Goal: Communication & Community: Connect with others

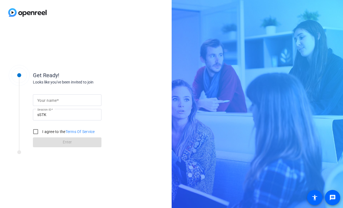
click at [82, 102] on input "Your name" at bounding box center [67, 100] width 60 height 7
type input "[PERSON_NAME]"
click at [35, 130] on input "I agree to the Terms Of Service" at bounding box center [35, 131] width 11 height 11
checkbox input "true"
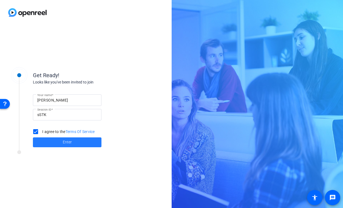
click at [56, 144] on span at bounding box center [67, 142] width 68 height 13
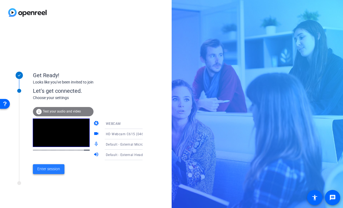
click at [61, 170] on span at bounding box center [48, 169] width 31 height 13
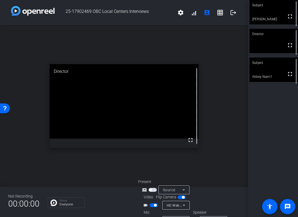
scroll to position [14, 0]
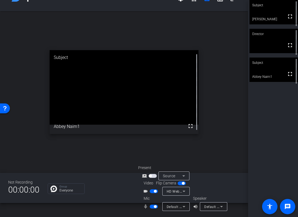
click at [155, 208] on span "button" at bounding box center [154, 207] width 8 height 4
click at [152, 206] on span "button" at bounding box center [154, 207] width 8 height 4
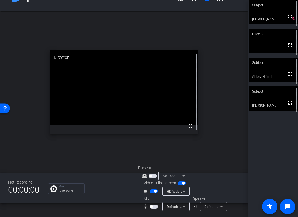
click at [153, 207] on span "button" at bounding box center [154, 207] width 8 height 4
click at [273, 96] on div "Subject" at bounding box center [273, 91] width 48 height 10
click at [155, 207] on span "button" at bounding box center [155, 206] width 3 height 3
click at [155, 207] on span "button" at bounding box center [154, 207] width 8 height 4
click at [154, 192] on span "button" at bounding box center [155, 191] width 3 height 3
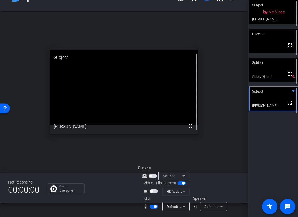
click at [154, 206] on span "button" at bounding box center [155, 206] width 3 height 3
click at [157, 190] on button "button" at bounding box center [154, 191] width 8 height 4
click at [156, 205] on span "button" at bounding box center [154, 207] width 8 height 4
click at [155, 205] on span "button" at bounding box center [154, 207] width 8 height 4
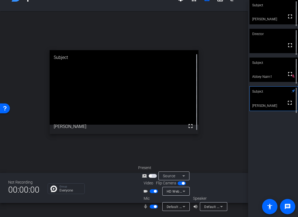
click at [155, 207] on span "button" at bounding box center [155, 206] width 3 height 3
click at [155, 207] on span "button" at bounding box center [154, 207] width 8 height 4
click at [154, 207] on span "button" at bounding box center [155, 206] width 3 height 3
click at [154, 207] on span "button" at bounding box center [154, 207] width 8 height 4
click at [154, 207] on span "button" at bounding box center [155, 206] width 3 height 3
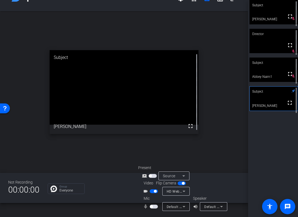
click at [154, 207] on span "button" at bounding box center [154, 207] width 8 height 4
click at [154, 207] on span "button" at bounding box center [155, 206] width 3 height 3
click at [153, 207] on span "button" at bounding box center [154, 207] width 8 height 4
click at [154, 207] on span "button" at bounding box center [155, 206] width 3 height 3
click at [154, 207] on span "button" at bounding box center [154, 207] width 8 height 4
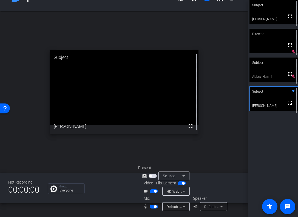
click at [154, 207] on span "button" at bounding box center [155, 206] width 3 height 3
click at [154, 207] on span "button" at bounding box center [154, 207] width 8 height 4
click at [154, 207] on span "button" at bounding box center [155, 206] width 3 height 3
click at [154, 207] on span "button" at bounding box center [154, 207] width 8 height 4
click at [154, 207] on span "button" at bounding box center [155, 206] width 3 height 3
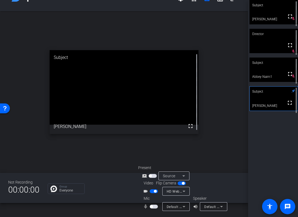
click at [153, 207] on span "button" at bounding box center [154, 207] width 8 height 4
click at [154, 207] on span "button" at bounding box center [155, 206] width 3 height 3
click at [154, 207] on span "button" at bounding box center [154, 207] width 8 height 4
click at [154, 207] on span "button" at bounding box center [155, 206] width 3 height 3
click at [154, 207] on span "button" at bounding box center [154, 207] width 8 height 4
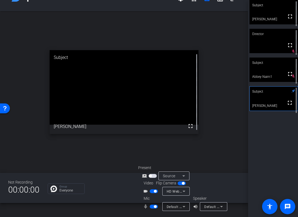
click at [154, 207] on span "button" at bounding box center [155, 206] width 3 height 3
click at [154, 207] on span "button" at bounding box center [154, 207] width 8 height 4
click at [154, 207] on span "button" at bounding box center [155, 206] width 3 height 3
click at [154, 207] on span "button" at bounding box center [154, 207] width 8 height 4
click at [154, 207] on span "button" at bounding box center [155, 206] width 3 height 3
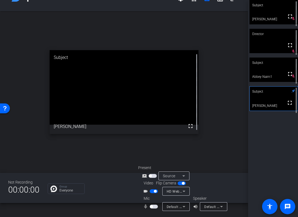
click at [155, 206] on span "button" at bounding box center [154, 207] width 8 height 4
click at [155, 206] on span "button" at bounding box center [155, 206] width 3 height 3
click at [154, 206] on span "button" at bounding box center [154, 207] width 8 height 4
click at [154, 206] on span "button" at bounding box center [155, 206] width 3 height 3
click at [154, 206] on span "button" at bounding box center [154, 207] width 8 height 4
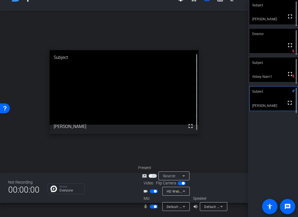
click at [154, 206] on span "button" at bounding box center [155, 206] width 3 height 3
click at [154, 206] on span "button" at bounding box center [154, 207] width 8 height 4
click at [154, 206] on span "button" at bounding box center [155, 206] width 3 height 3
click at [152, 206] on span "button" at bounding box center [151, 206] width 3 height 3
click at [152, 206] on button "button" at bounding box center [154, 207] width 8 height 4
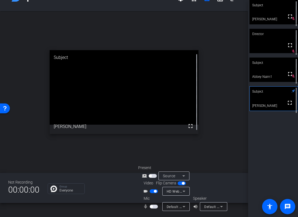
click at [152, 206] on span "button" at bounding box center [151, 206] width 3 height 3
click at [152, 206] on span "button" at bounding box center [154, 207] width 8 height 4
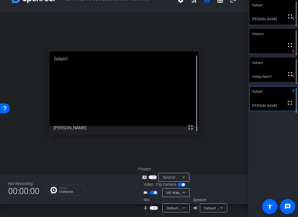
click at [153, 206] on span "button" at bounding box center [154, 208] width 8 height 4
click at [154, 208] on span "button" at bounding box center [155, 207] width 3 height 3
click at [154, 208] on span "button" at bounding box center [154, 208] width 8 height 4
click at [154, 208] on span "button" at bounding box center [155, 207] width 3 height 3
click at [154, 208] on span "button" at bounding box center [154, 208] width 8 height 4
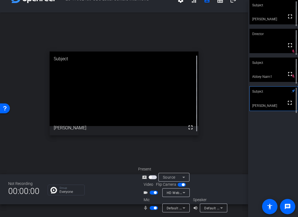
click at [156, 208] on span "button" at bounding box center [155, 207] width 3 height 3
click at [153, 208] on span "button" at bounding box center [154, 208] width 8 height 4
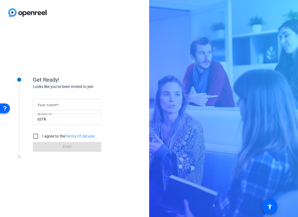
click at [73, 105] on input "Your name" at bounding box center [67, 104] width 60 height 7
type input "[PERSON_NAME]"
click at [37, 136] on input "I agree to the Terms Of Service" at bounding box center [35, 136] width 11 height 11
checkbox input "true"
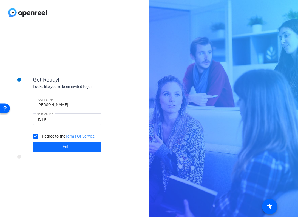
click at [45, 150] on span at bounding box center [67, 146] width 68 height 13
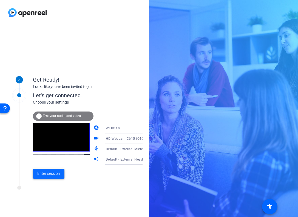
click at [58, 169] on span at bounding box center [48, 173] width 31 height 13
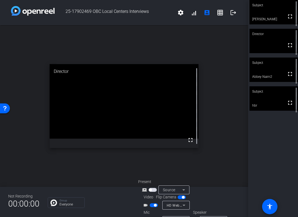
click at [265, 97] on video at bounding box center [273, 98] width 48 height 24
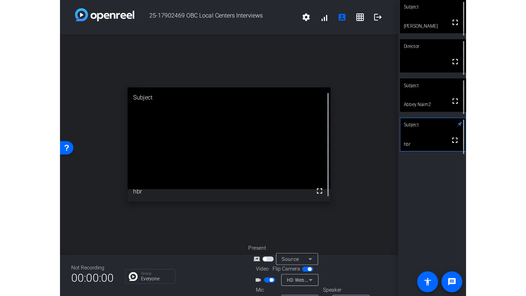
scroll to position [14, 0]
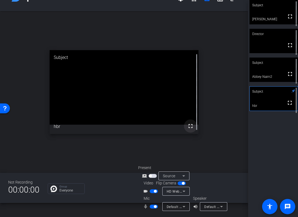
click at [190, 126] on mat-icon "fullscreen" at bounding box center [190, 126] width 7 height 7
click at [148, 206] on mat-icon "mic_none" at bounding box center [146, 206] width 7 height 7
click at [151, 206] on span "button" at bounding box center [154, 207] width 8 height 4
click at [151, 206] on span "button" at bounding box center [151, 206] width 3 height 3
click at [151, 206] on span "button" at bounding box center [154, 207] width 8 height 4
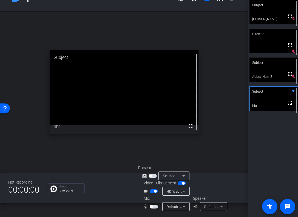
click at [151, 206] on span "button" at bounding box center [151, 206] width 3 height 3
click at [151, 206] on span "button" at bounding box center [154, 207] width 8 height 4
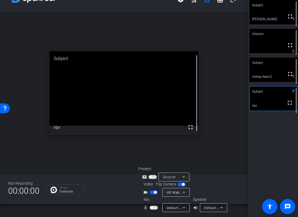
click at [151, 206] on span "button" at bounding box center [151, 207] width 3 height 3
click at [152, 206] on span "button" at bounding box center [154, 208] width 8 height 4
click at [152, 206] on span "button" at bounding box center [151, 207] width 3 height 3
click at [152, 206] on span "button" at bounding box center [154, 208] width 8 height 4
click at [152, 206] on span "button" at bounding box center [151, 207] width 3 height 3
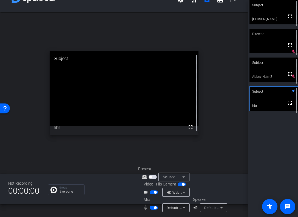
click at [152, 206] on span "button" at bounding box center [154, 208] width 8 height 4
click at [153, 207] on span "button" at bounding box center [154, 208] width 8 height 4
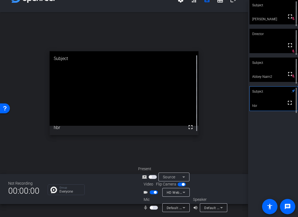
click at [153, 207] on span "button" at bounding box center [154, 208] width 8 height 4
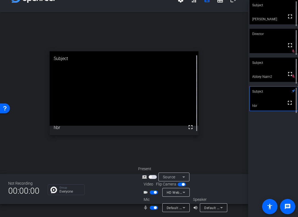
click at [153, 207] on span "button" at bounding box center [154, 208] width 8 height 4
click at [151, 208] on span "button" at bounding box center [151, 207] width 3 height 3
click at [151, 208] on span "button" at bounding box center [154, 208] width 8 height 4
click at [151, 208] on span "button" at bounding box center [151, 207] width 3 height 3
click at [151, 208] on span "button" at bounding box center [154, 208] width 8 height 4
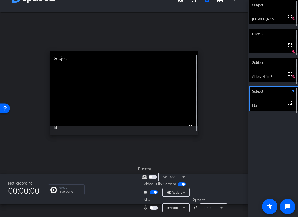
click at [151, 208] on span "button" at bounding box center [151, 207] width 3 height 3
click at [151, 208] on span "button" at bounding box center [154, 208] width 8 height 4
click at [151, 208] on span "button" at bounding box center [151, 207] width 3 height 3
click at [151, 208] on span "button" at bounding box center [154, 208] width 8 height 4
click at [151, 208] on span "button" at bounding box center [151, 207] width 3 height 3
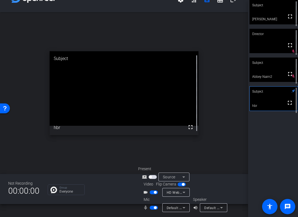
click at [151, 208] on span "button" at bounding box center [154, 208] width 8 height 4
click at [151, 208] on span "button" at bounding box center [151, 207] width 3 height 3
click at [151, 208] on span "button" at bounding box center [154, 208] width 8 height 4
click at [151, 208] on span "button" at bounding box center [151, 207] width 3 height 3
click at [151, 208] on span "button" at bounding box center [154, 208] width 8 height 4
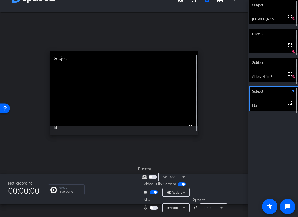
click at [151, 208] on span "button" at bounding box center [151, 207] width 3 height 3
click at [151, 208] on span "button" at bounding box center [154, 208] width 8 height 4
click at [150, 208] on span "button" at bounding box center [151, 207] width 3 height 3
click at [150, 208] on span "button" at bounding box center [154, 208] width 8 height 4
click at [150, 208] on span "button" at bounding box center [151, 207] width 3 height 3
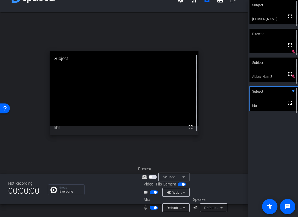
click at [150, 208] on span "button" at bounding box center [154, 208] width 8 height 4
click at [150, 208] on span "button" at bounding box center [151, 207] width 3 height 3
click at [150, 208] on span "button" at bounding box center [154, 208] width 8 height 4
click at [150, 208] on span "button" at bounding box center [151, 207] width 3 height 3
click at [150, 208] on span "button" at bounding box center [154, 208] width 8 height 4
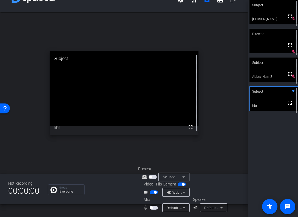
click at [152, 208] on span "button" at bounding box center [151, 207] width 3 height 3
click at [152, 208] on span "button" at bounding box center [154, 208] width 8 height 4
click at [152, 208] on span "button" at bounding box center [151, 207] width 3 height 3
click at [152, 208] on span "button" at bounding box center [154, 208] width 8 height 4
click at [255, 77] on video at bounding box center [273, 70] width 48 height 24
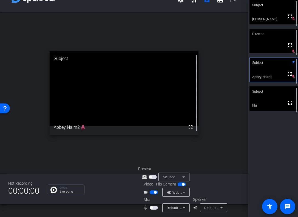
click at [82, 126] on video at bounding box center [124, 88] width 149 height 74
click at [83, 126] on video at bounding box center [124, 88] width 149 height 74
click at [268, 102] on video at bounding box center [273, 98] width 48 height 24
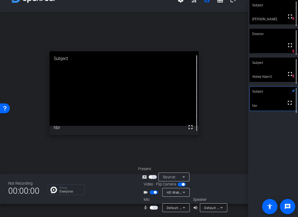
click at [153, 206] on span "button" at bounding box center [154, 208] width 8 height 4
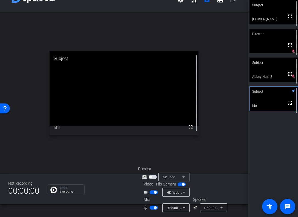
click at [153, 206] on span "button" at bounding box center [154, 208] width 8 height 4
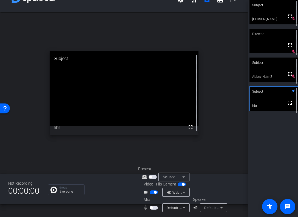
click at [153, 208] on span "button" at bounding box center [154, 208] width 8 height 4
click at [154, 208] on span "button" at bounding box center [155, 207] width 3 height 3
click at [153, 208] on span "button" at bounding box center [154, 208] width 8 height 4
click at [154, 208] on span "button" at bounding box center [155, 207] width 3 height 3
click at [153, 208] on span "button" at bounding box center [154, 208] width 8 height 4
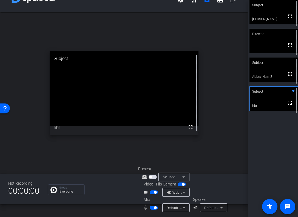
click at [233, 105] on div "open_in_new Subject fullscreen hbr" at bounding box center [124, 93] width 248 height 162
